Goal: Entertainment & Leisure: Browse casually

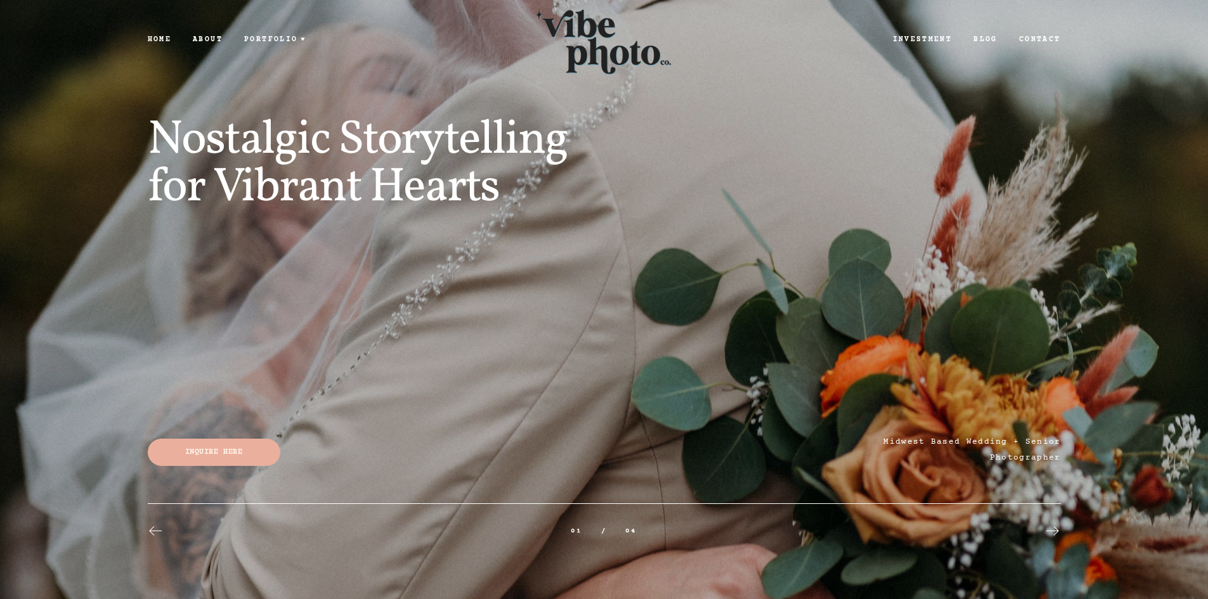
click at [141, 39] on link "Home" at bounding box center [159, 39] width 46 height 11
click at [153, 39] on link "Home" at bounding box center [159, 39] width 46 height 11
click at [269, 56] on link "Weddings" at bounding box center [249, 61] width 114 height 15
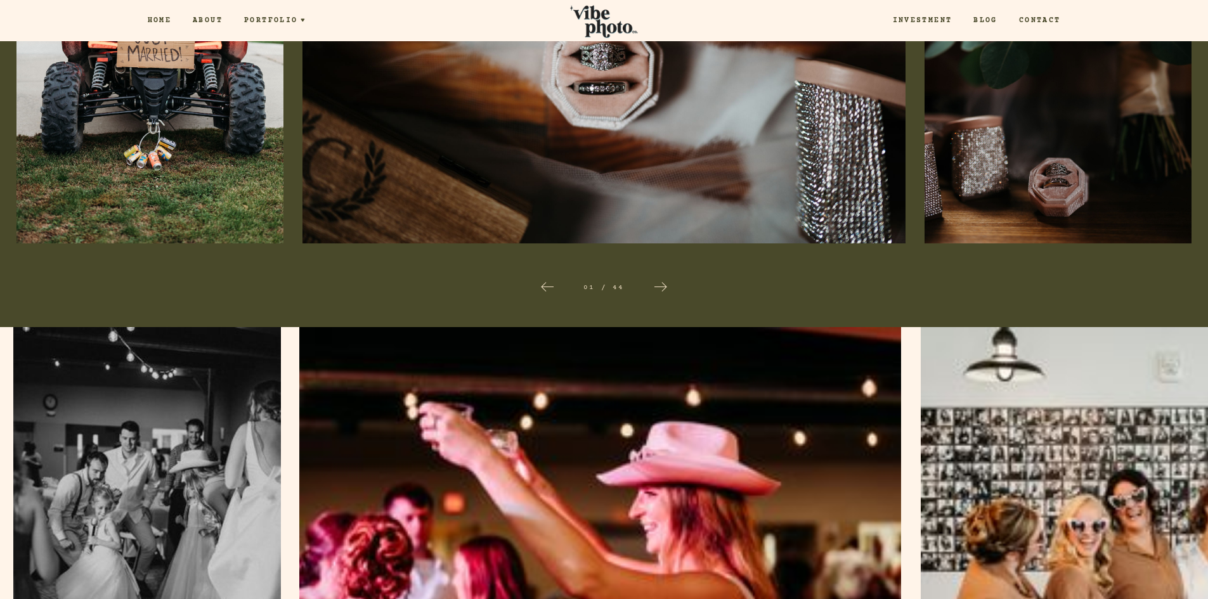
scroll to position [1775, 0]
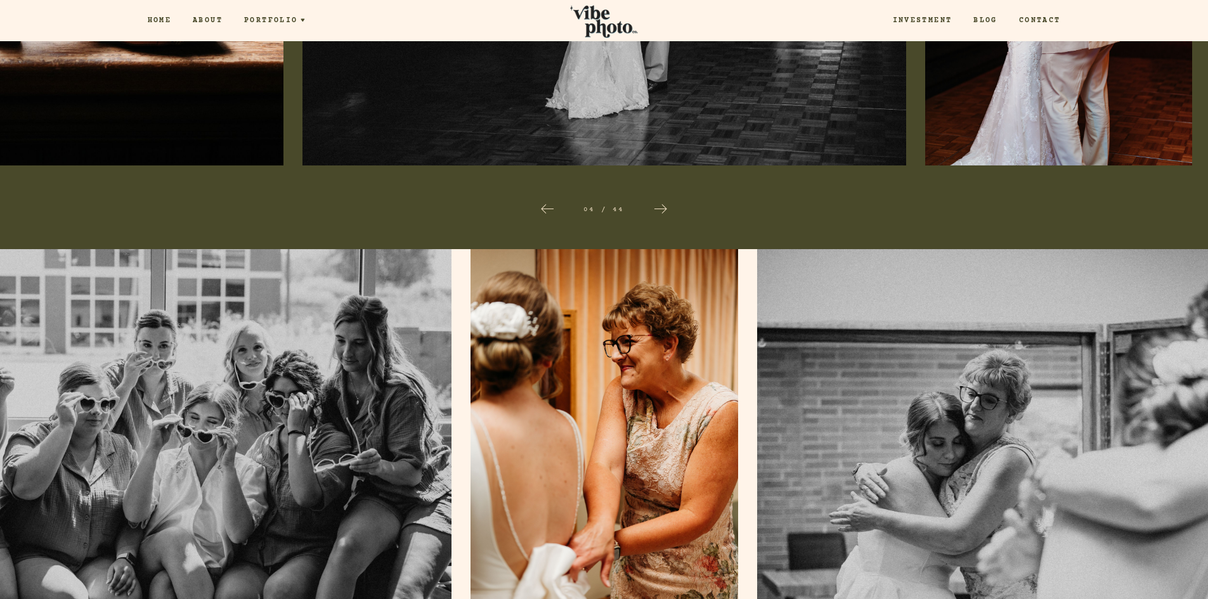
click at [366, 406] on img at bounding box center [149, 449] width 603 height 401
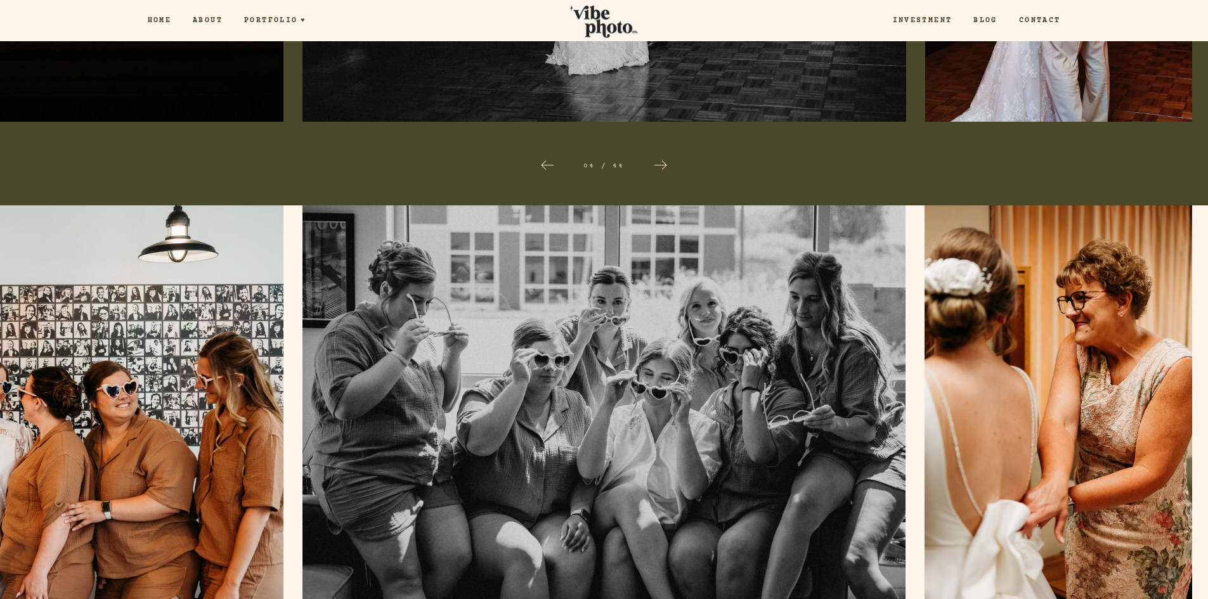
scroll to position [1902, 0]
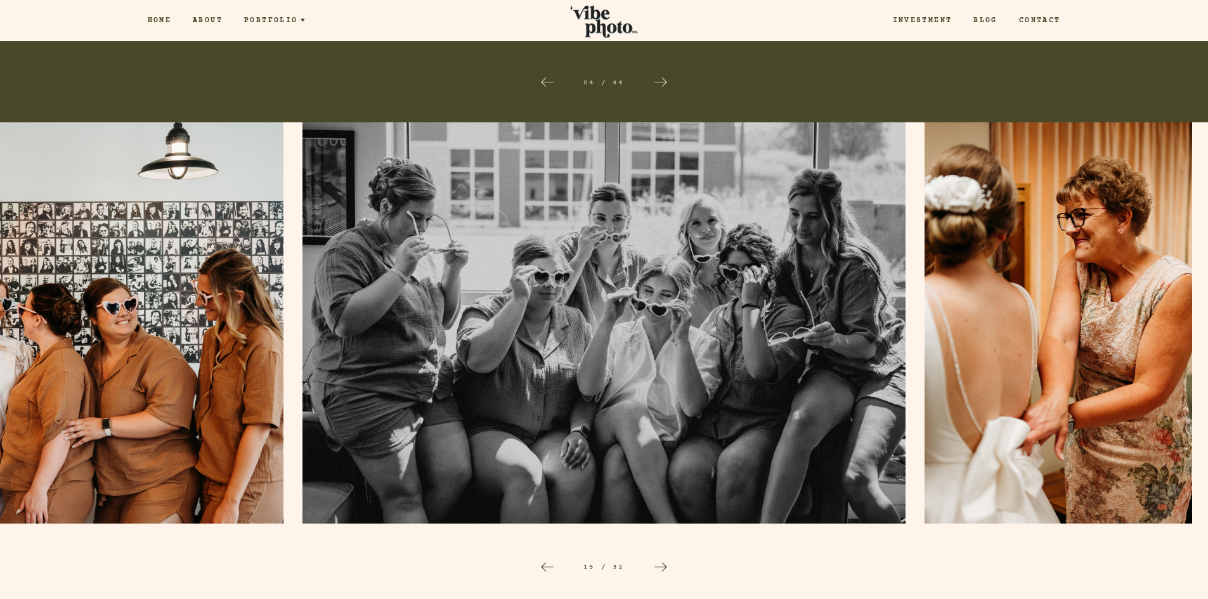
click at [655, 83] on icon at bounding box center [660, 82] width 15 height 15
click at [656, 79] on icon at bounding box center [660, 82] width 15 height 15
click at [663, 79] on icon at bounding box center [660, 82] width 15 height 15
click at [278, 313] on div at bounding box center [151, 325] width 302 height 406
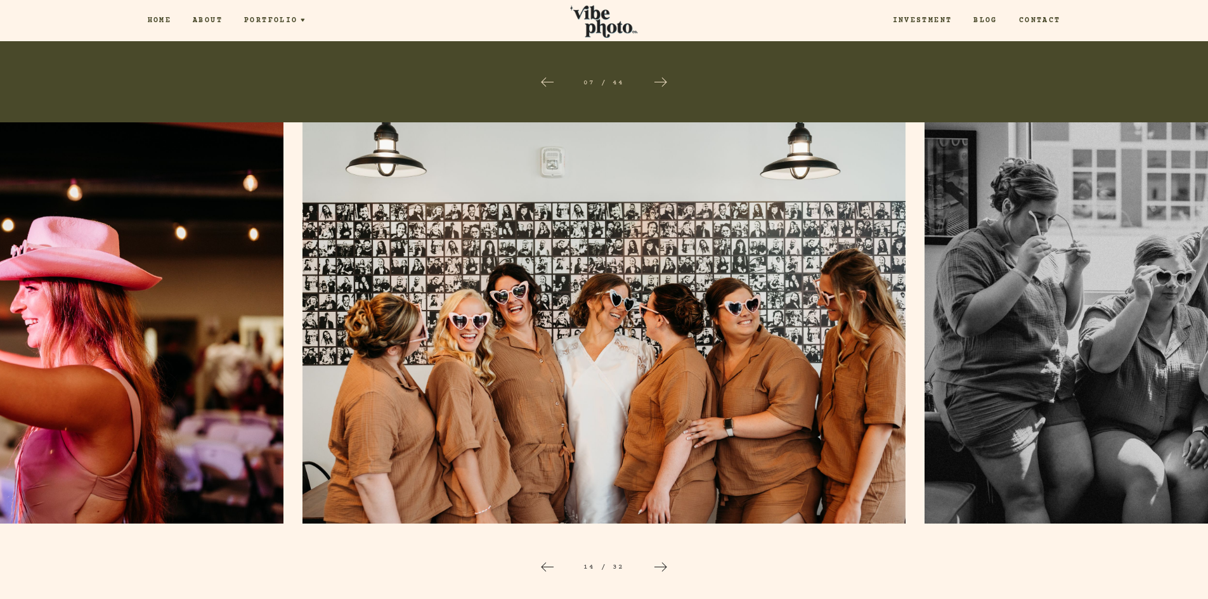
click at [462, 333] on img at bounding box center [604, 322] width 604 height 401
click at [659, 564] on icon at bounding box center [660, 567] width 15 height 15
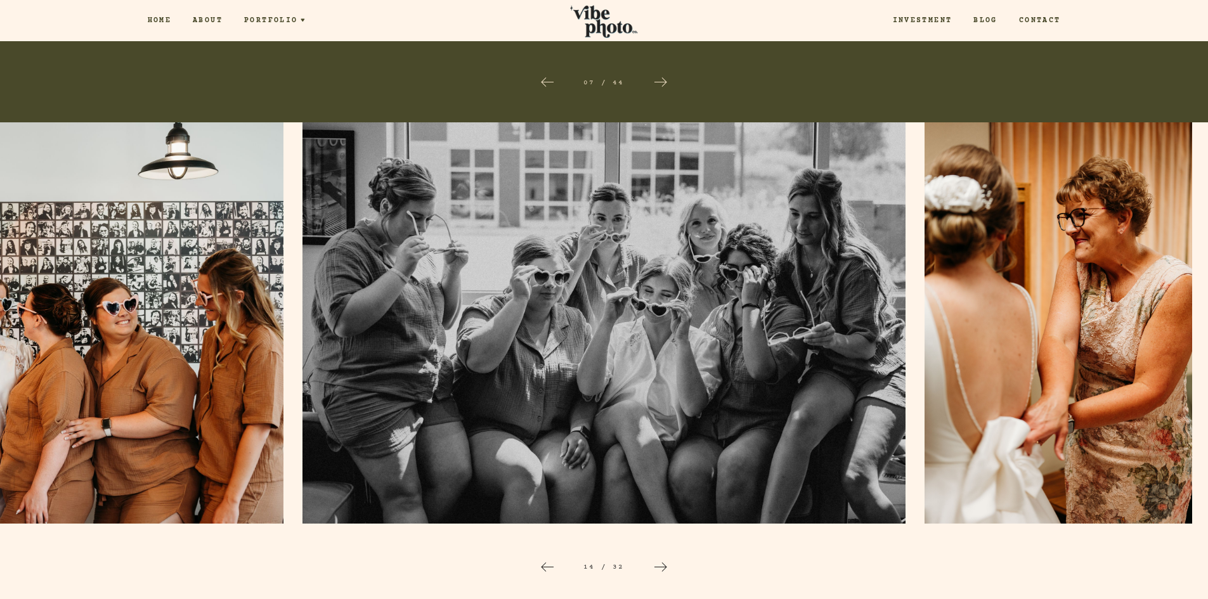
click at [659, 564] on icon at bounding box center [660, 567] width 15 height 15
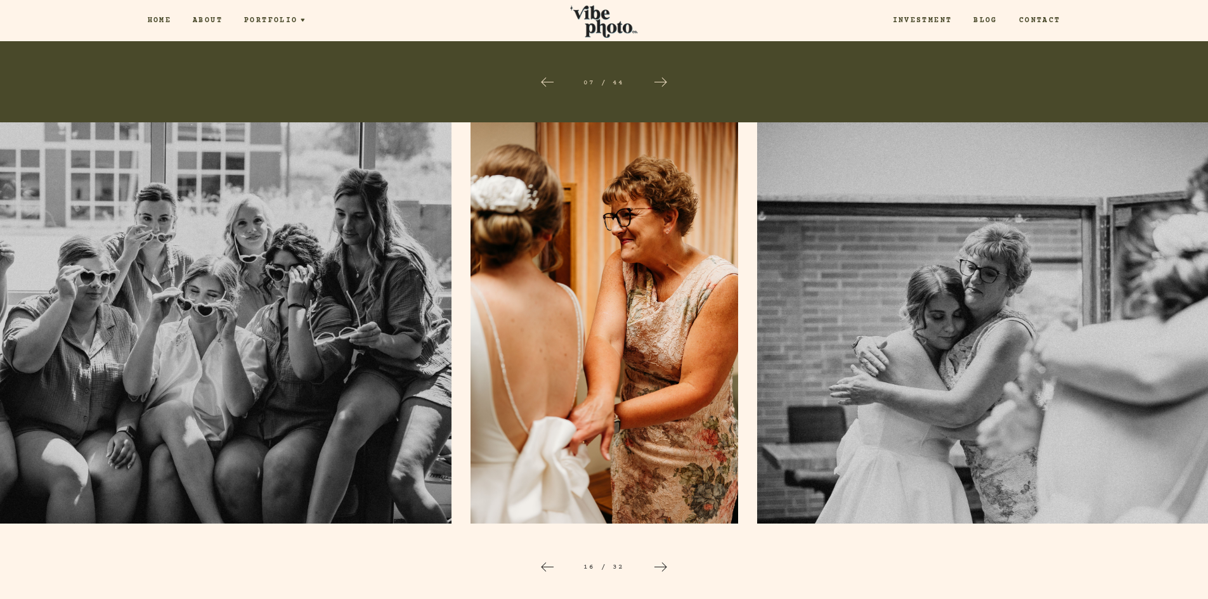
click at [659, 564] on icon at bounding box center [660, 567] width 15 height 15
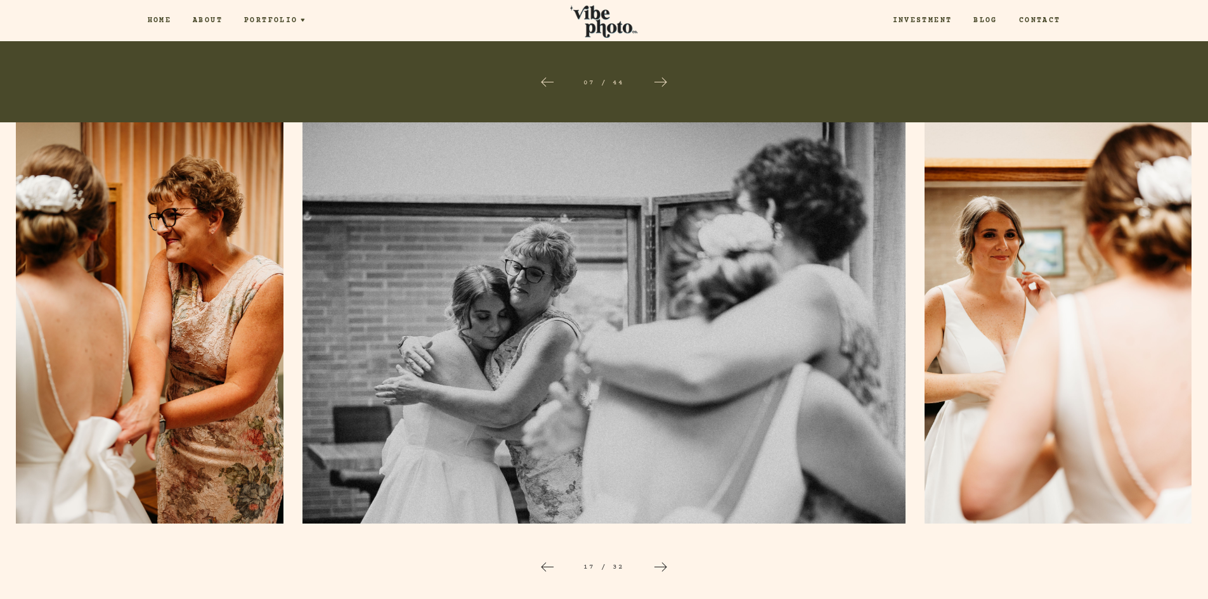
click at [659, 564] on icon at bounding box center [660, 567] width 15 height 15
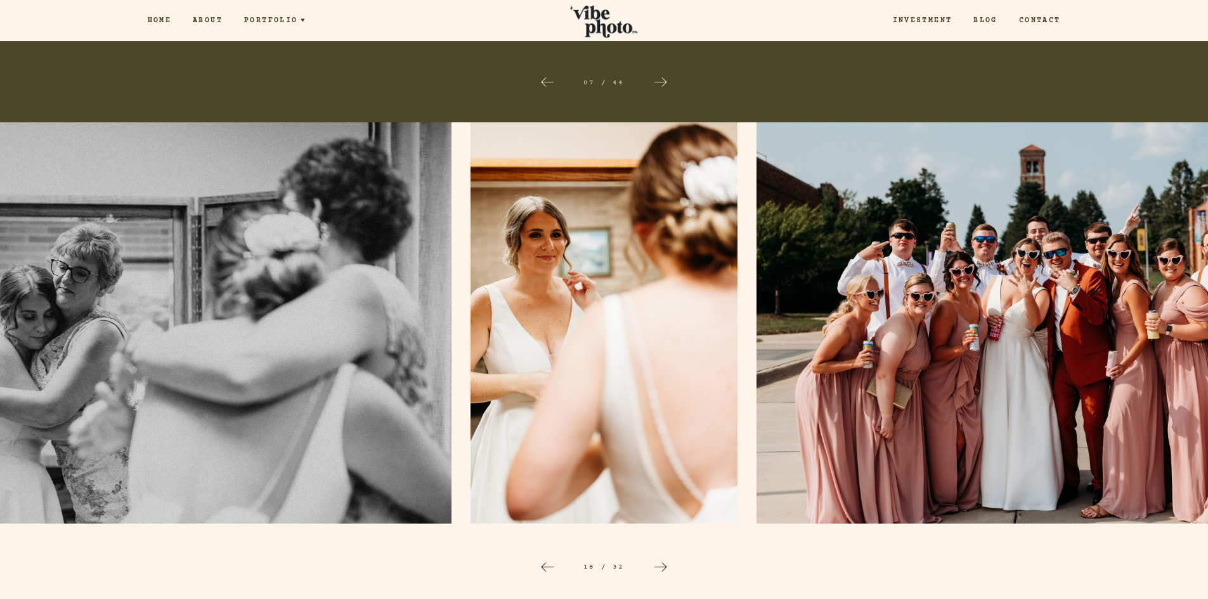
click at [659, 564] on icon at bounding box center [660, 567] width 15 height 15
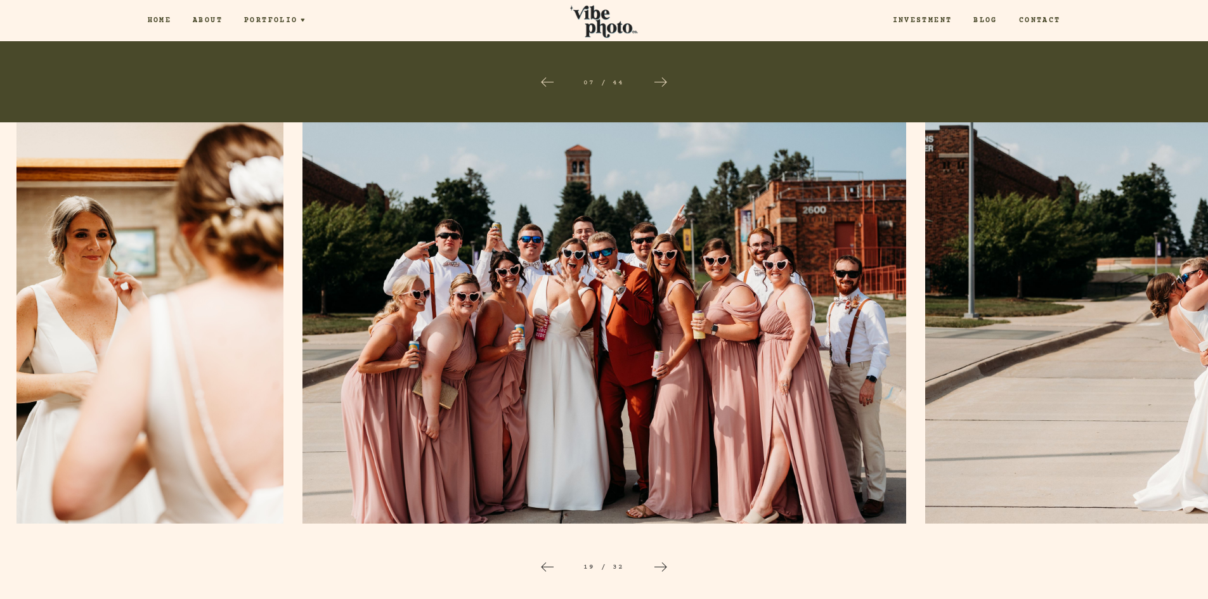
click at [659, 564] on icon at bounding box center [660, 567] width 15 height 15
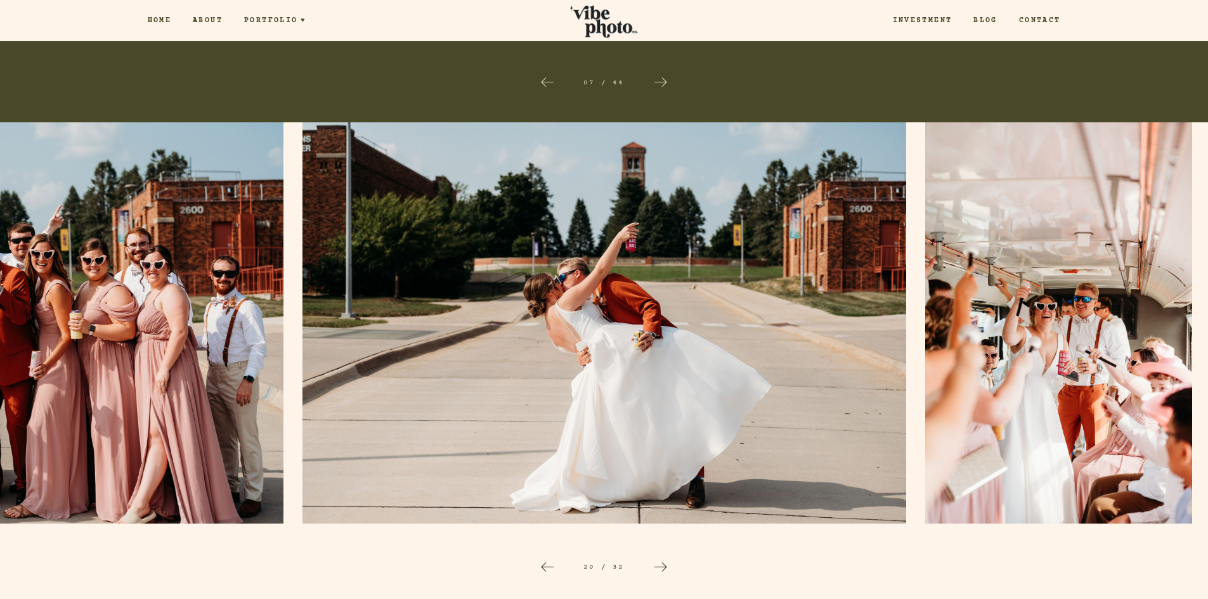
click at [659, 564] on icon at bounding box center [660, 567] width 15 height 15
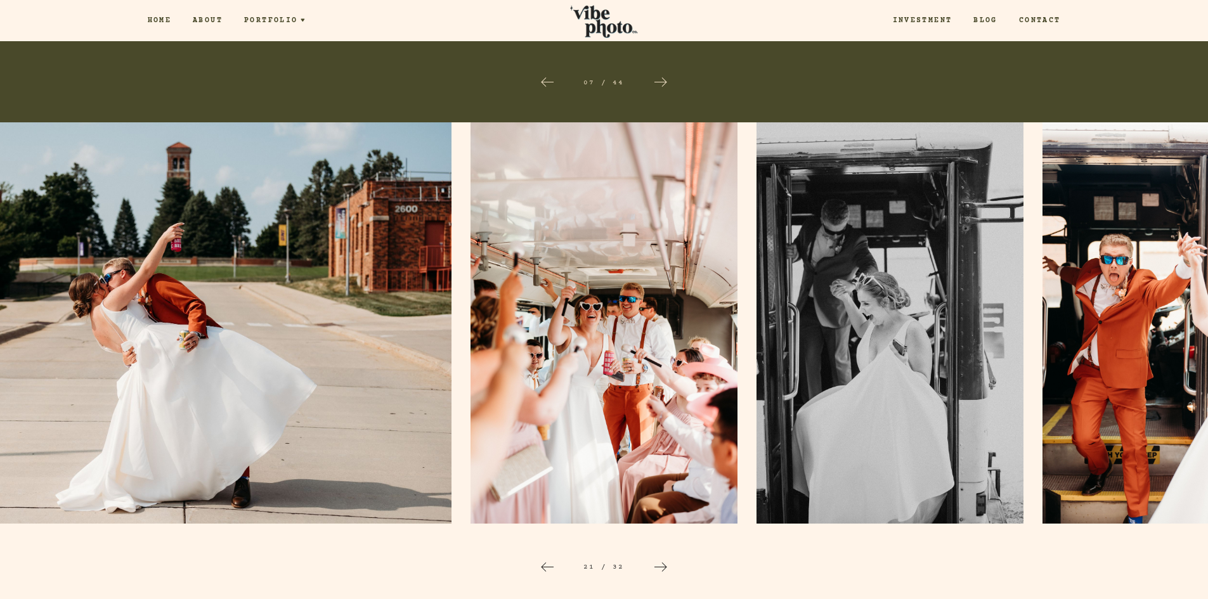
click at [659, 564] on icon at bounding box center [660, 567] width 15 height 15
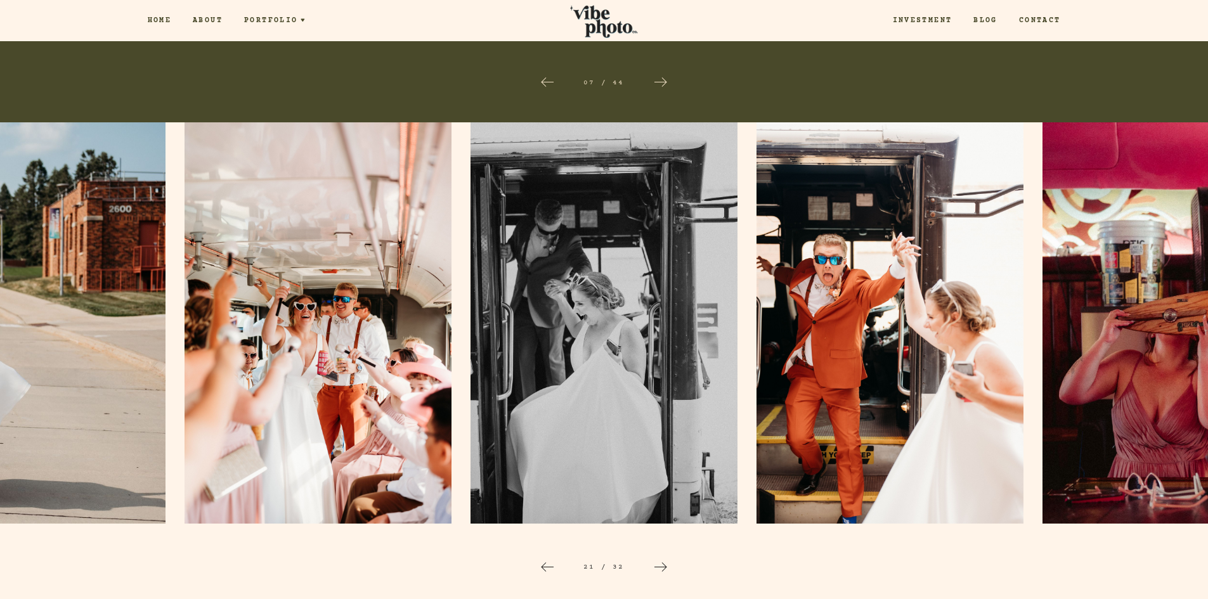
click at [659, 564] on icon at bounding box center [660, 567] width 15 height 15
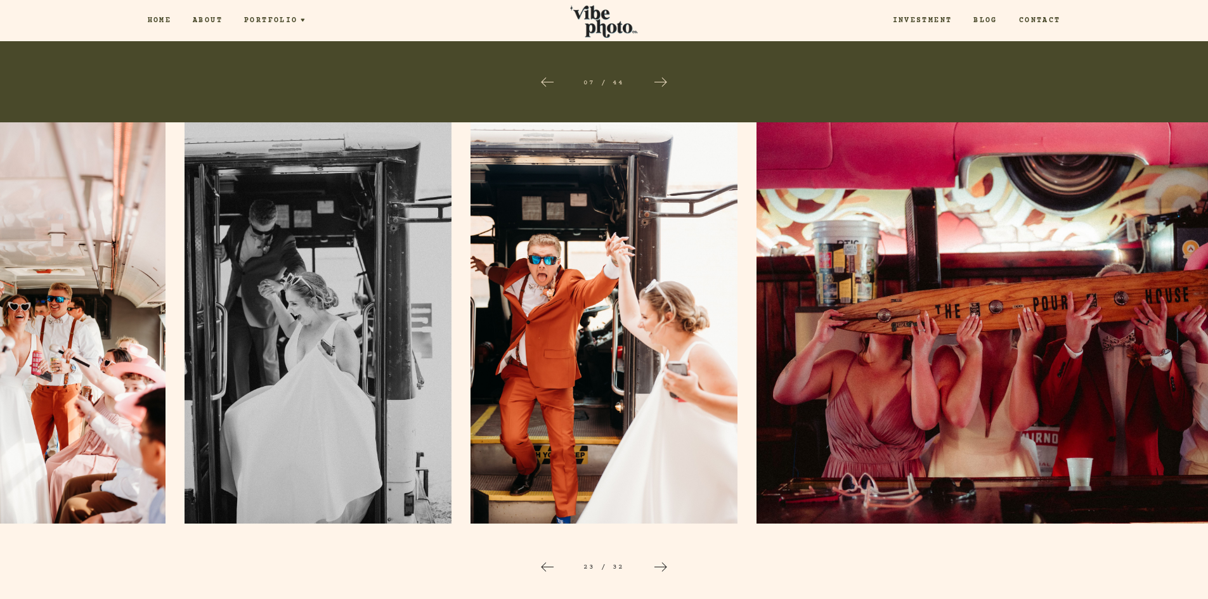
click at [659, 564] on icon at bounding box center [660, 567] width 15 height 15
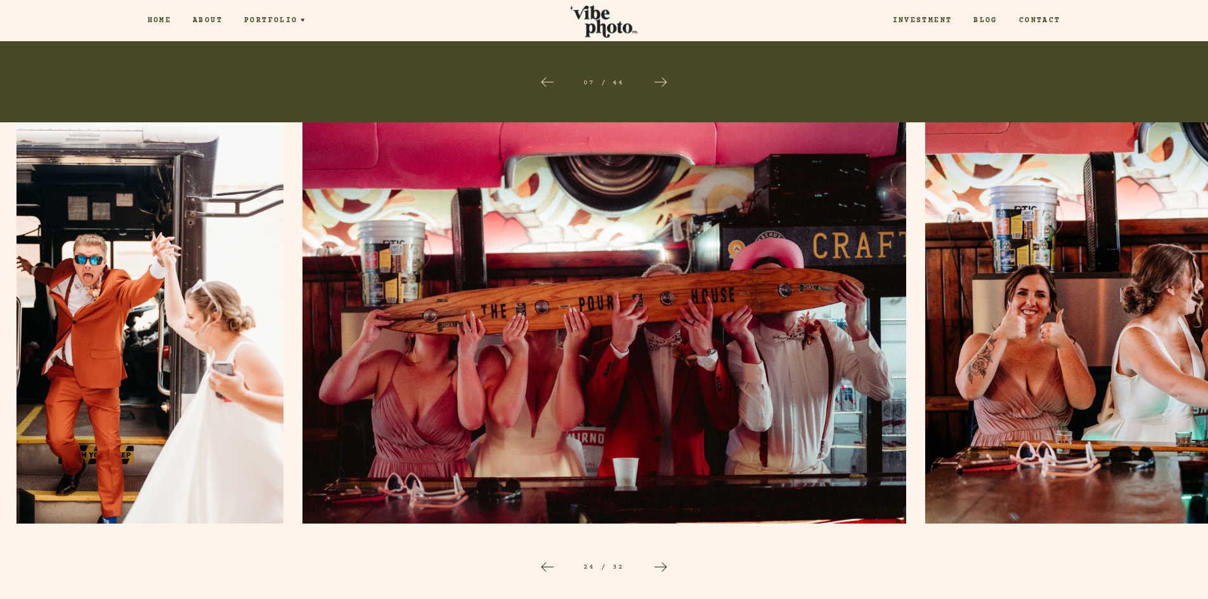
click at [659, 564] on icon at bounding box center [660, 567] width 15 height 15
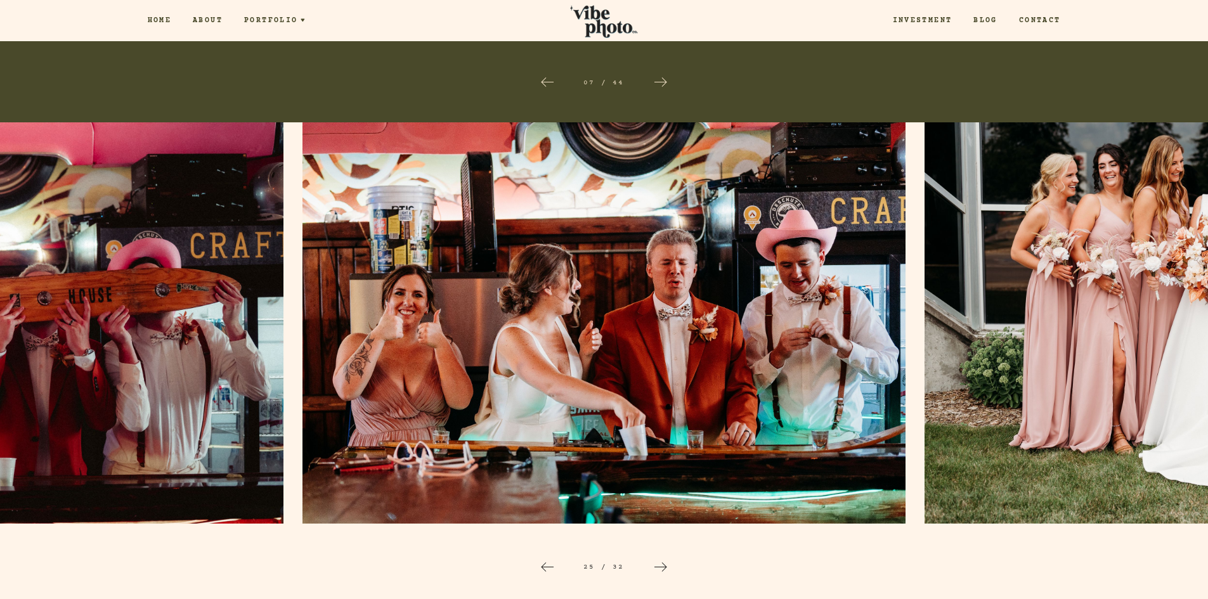
click at [659, 564] on icon at bounding box center [660, 567] width 15 height 15
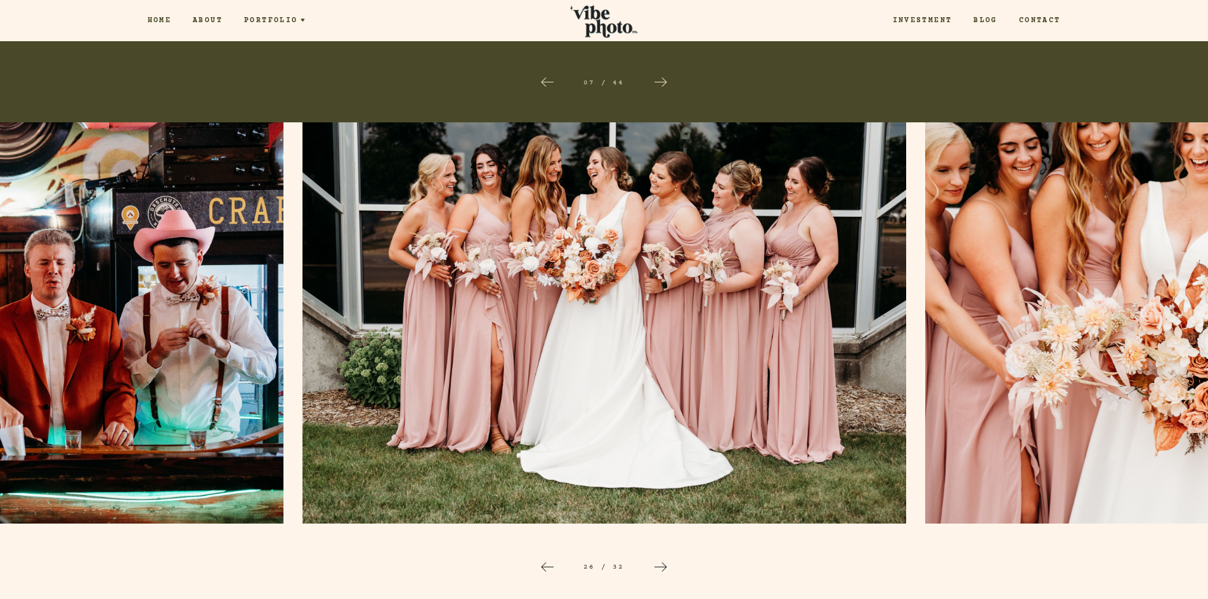
click at [659, 564] on icon at bounding box center [660, 567] width 15 height 15
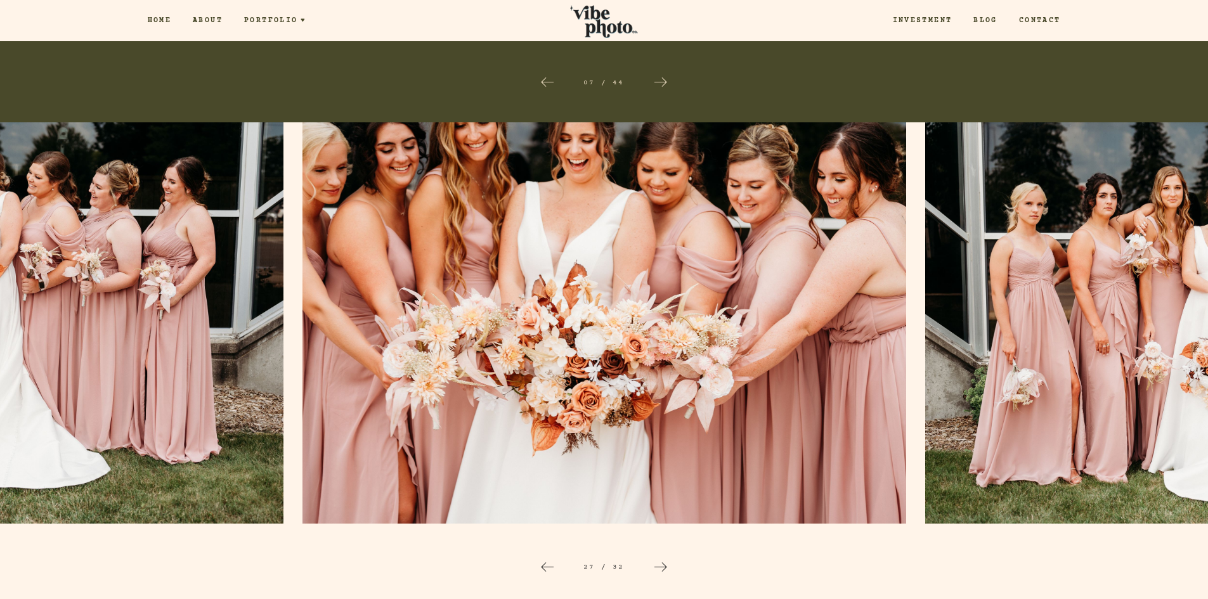
click at [659, 564] on icon at bounding box center [660, 567] width 15 height 15
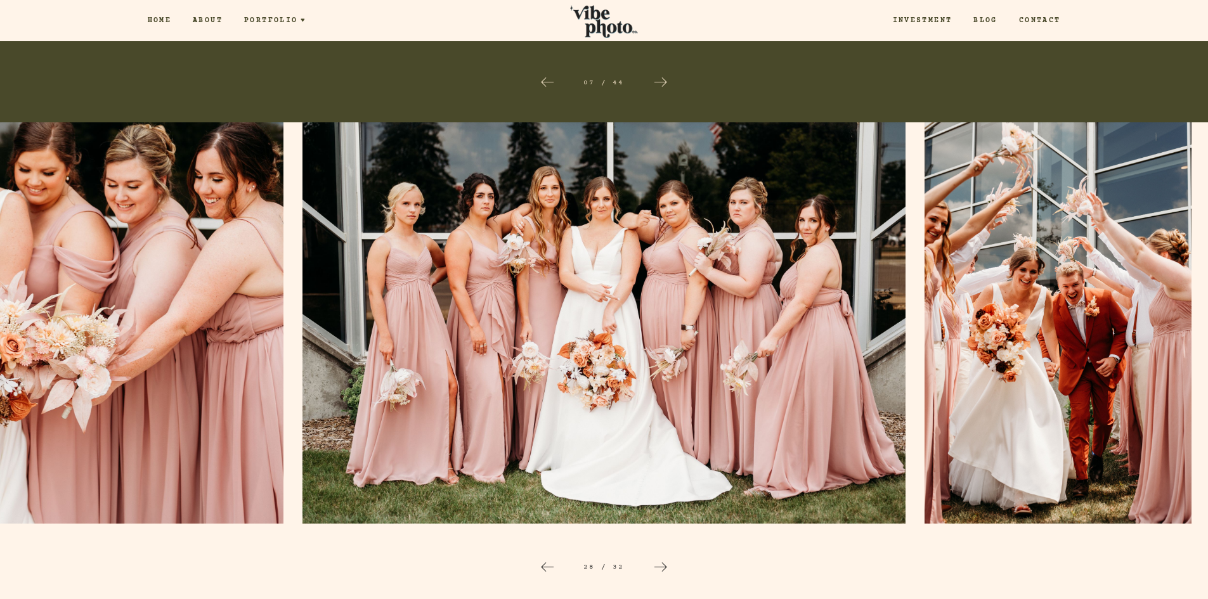
click at [659, 564] on icon at bounding box center [660, 567] width 15 height 15
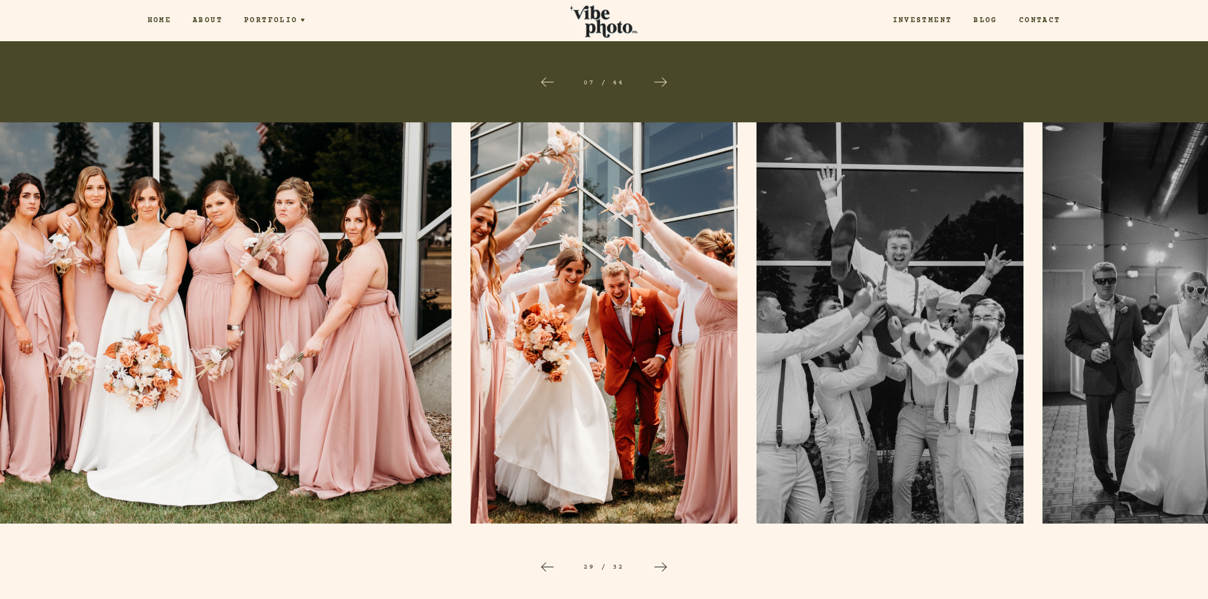
click at [659, 564] on icon at bounding box center [660, 567] width 15 height 15
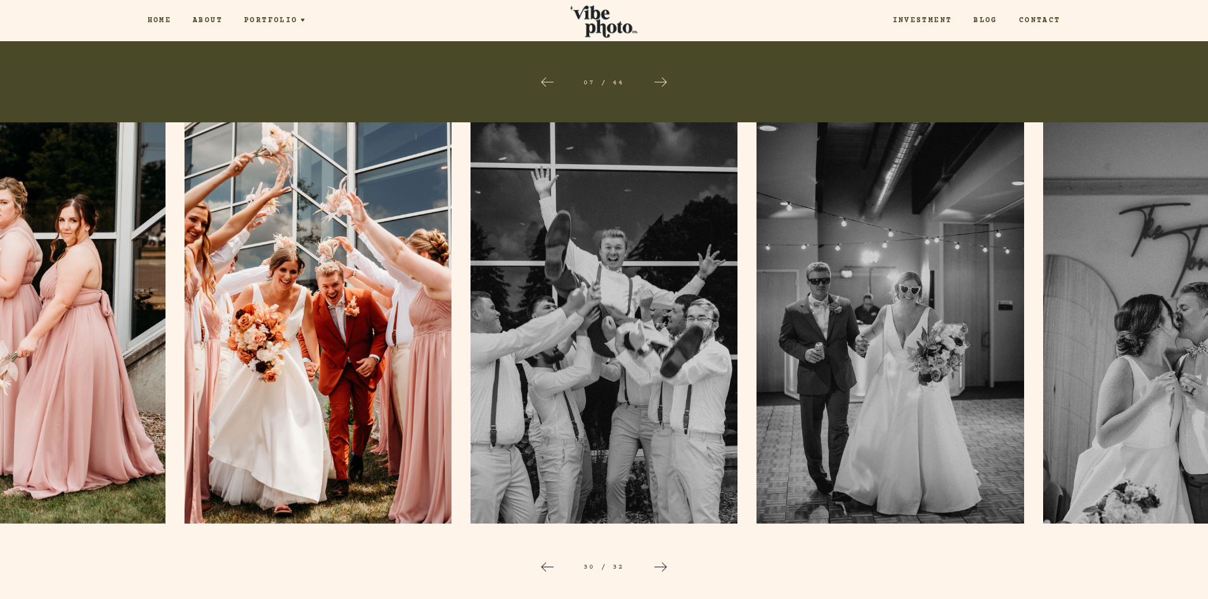
click at [659, 564] on icon at bounding box center [660, 567] width 15 height 15
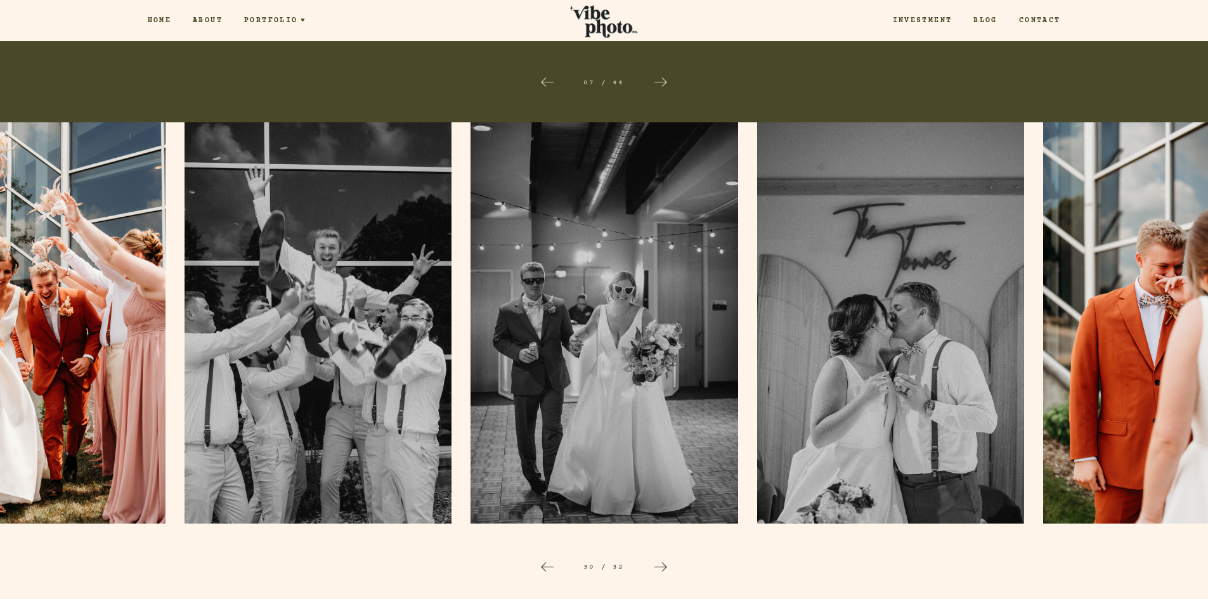
click at [659, 564] on icon at bounding box center [660, 567] width 15 height 15
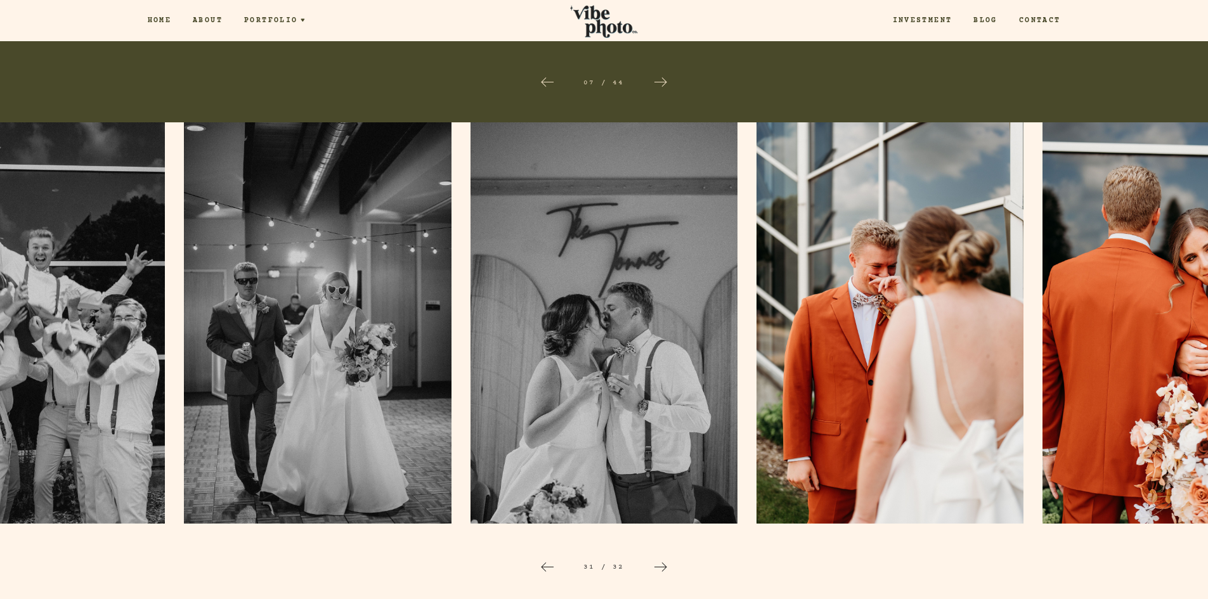
click at [659, 564] on icon at bounding box center [660, 567] width 15 height 15
